Goal: Task Accomplishment & Management: Manage account settings

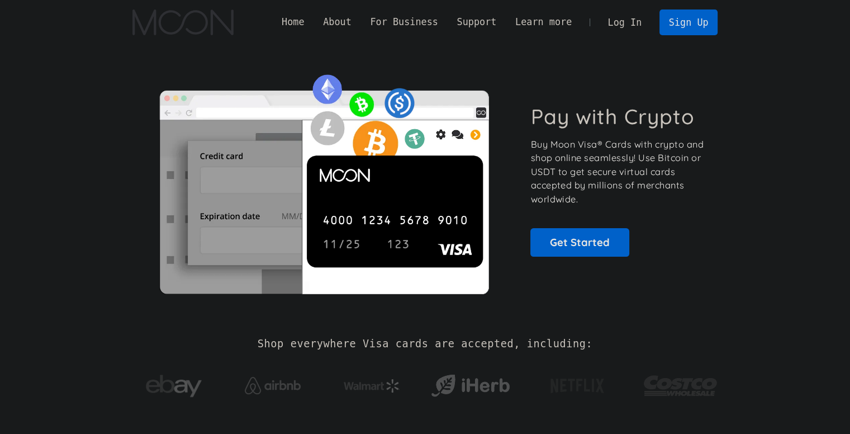
drag, startPoint x: 659, startPoint y: 191, endPoint x: 693, endPoint y: 131, distance: 68.4
click at [659, 191] on p "Buy Moon Visa® Cards with crypto and shop online seamlessly! Use Bitcoin or USD…" at bounding box center [618, 172] width 175 height 69
click at [638, 27] on link "Log In" at bounding box center [625, 22] width 53 height 25
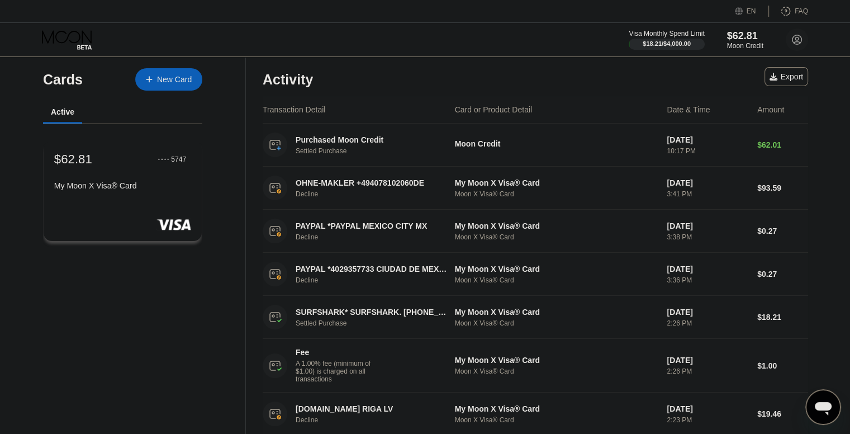
click at [139, 190] on div "My Moon X Visa® Card" at bounding box center [122, 185] width 137 height 9
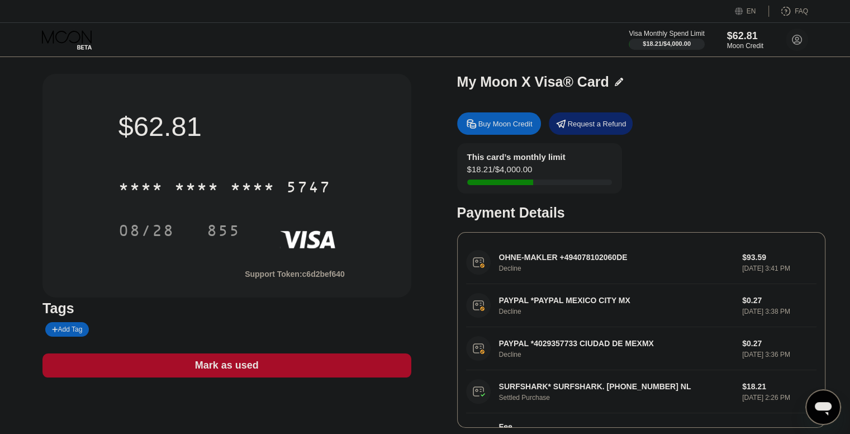
click at [700, 172] on div "This card’s monthly limit $18.21 / $4,000.00 Payment Details" at bounding box center [641, 182] width 368 height 78
